Goal: Transaction & Acquisition: Purchase product/service

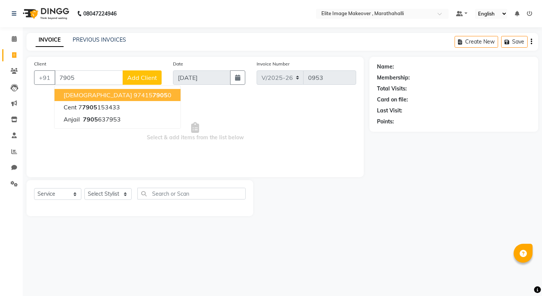
select select "8005"
select select "service"
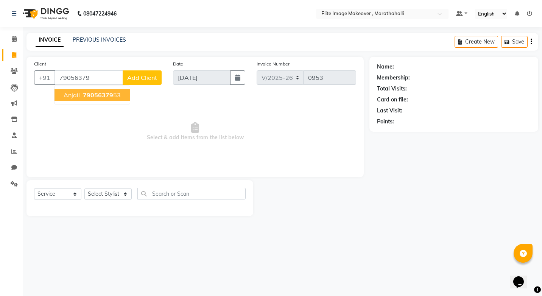
click at [73, 97] on span "anjail" at bounding box center [72, 95] width 16 height 8
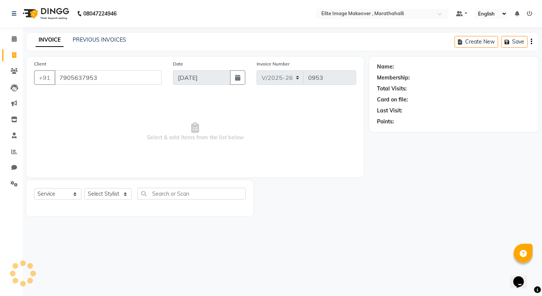
type input "7905637953"
click at [123, 192] on select "Select Stylist [PERSON_NAME] [PERSON_NAME] [PERSON_NAME] [PERSON_NAME]" at bounding box center [107, 194] width 47 height 12
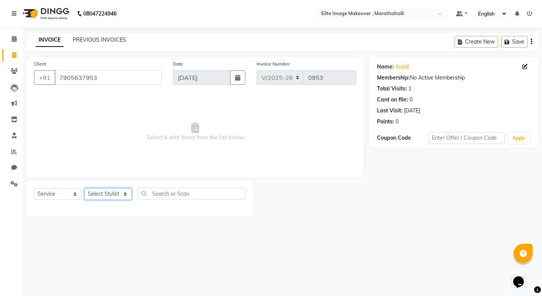
select select "88652"
click at [84, 188] on select "Select Stylist [PERSON_NAME] [PERSON_NAME] [PERSON_NAME] [PERSON_NAME]" at bounding box center [107, 194] width 47 height 12
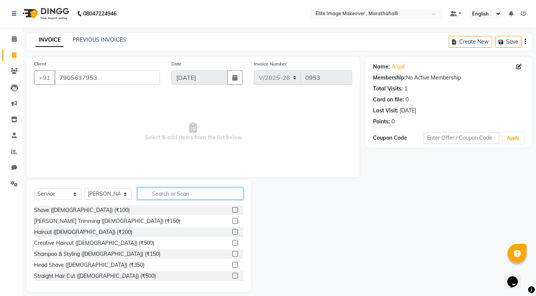
click at [194, 192] on input "text" at bounding box center [190, 194] width 106 height 12
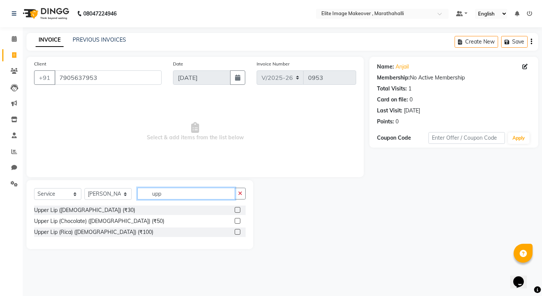
type input "upp"
click at [236, 208] on label at bounding box center [238, 210] width 6 height 6
click at [236, 208] on input "checkbox" at bounding box center [237, 210] width 5 height 5
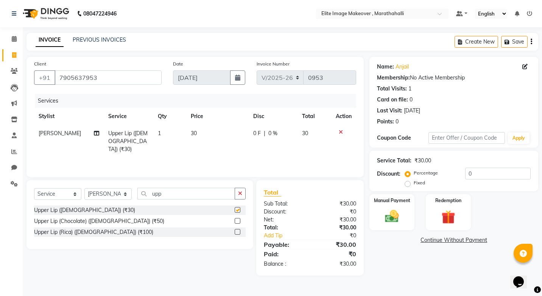
checkbox input "false"
click at [199, 198] on input "upp" at bounding box center [186, 194] width 98 height 12
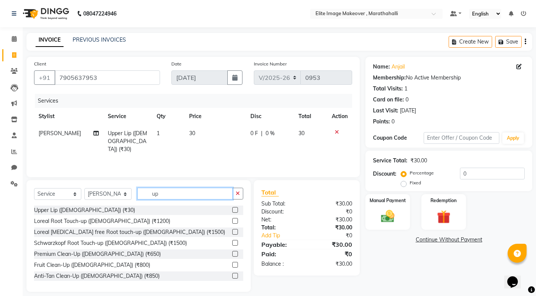
type input "u"
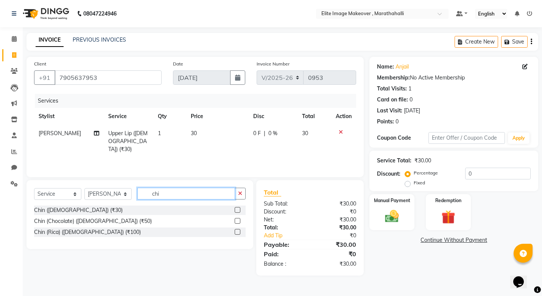
type input "chi"
click at [236, 210] on label at bounding box center [238, 210] width 6 height 6
click at [236, 210] on input "checkbox" at bounding box center [237, 210] width 5 height 5
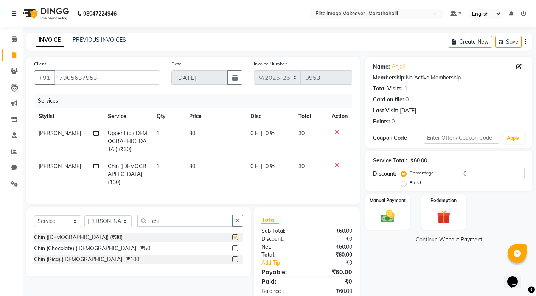
checkbox input "false"
click at [386, 221] on img at bounding box center [387, 216] width 23 height 16
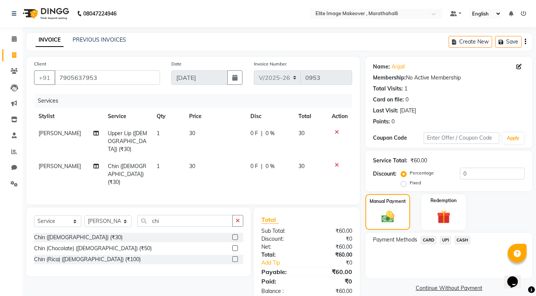
click at [446, 239] on span "UPI" at bounding box center [446, 240] width 12 height 9
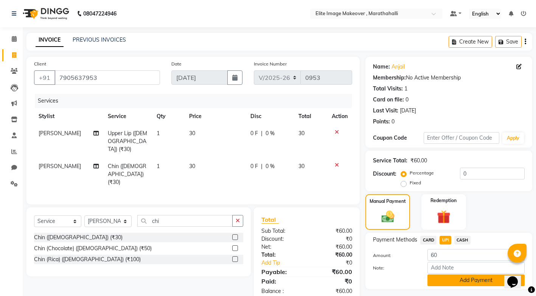
click at [477, 279] on button "Add Payment" at bounding box center [475, 280] width 97 height 12
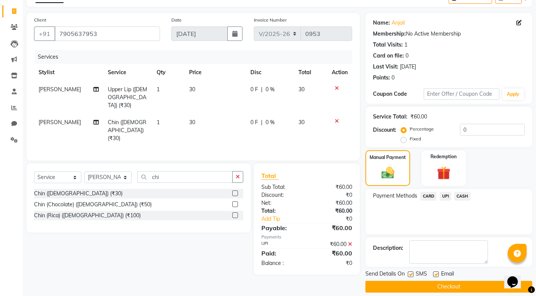
scroll to position [52, 0]
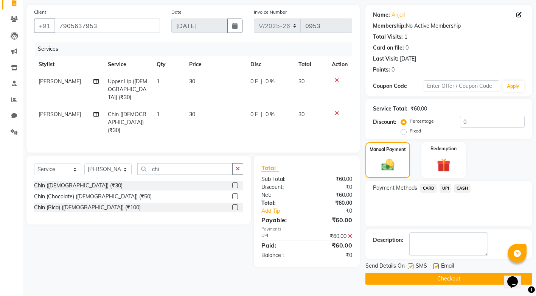
click at [448, 279] on button "Checkout" at bounding box center [448, 279] width 167 height 12
